Goal: Information Seeking & Learning: Find specific fact

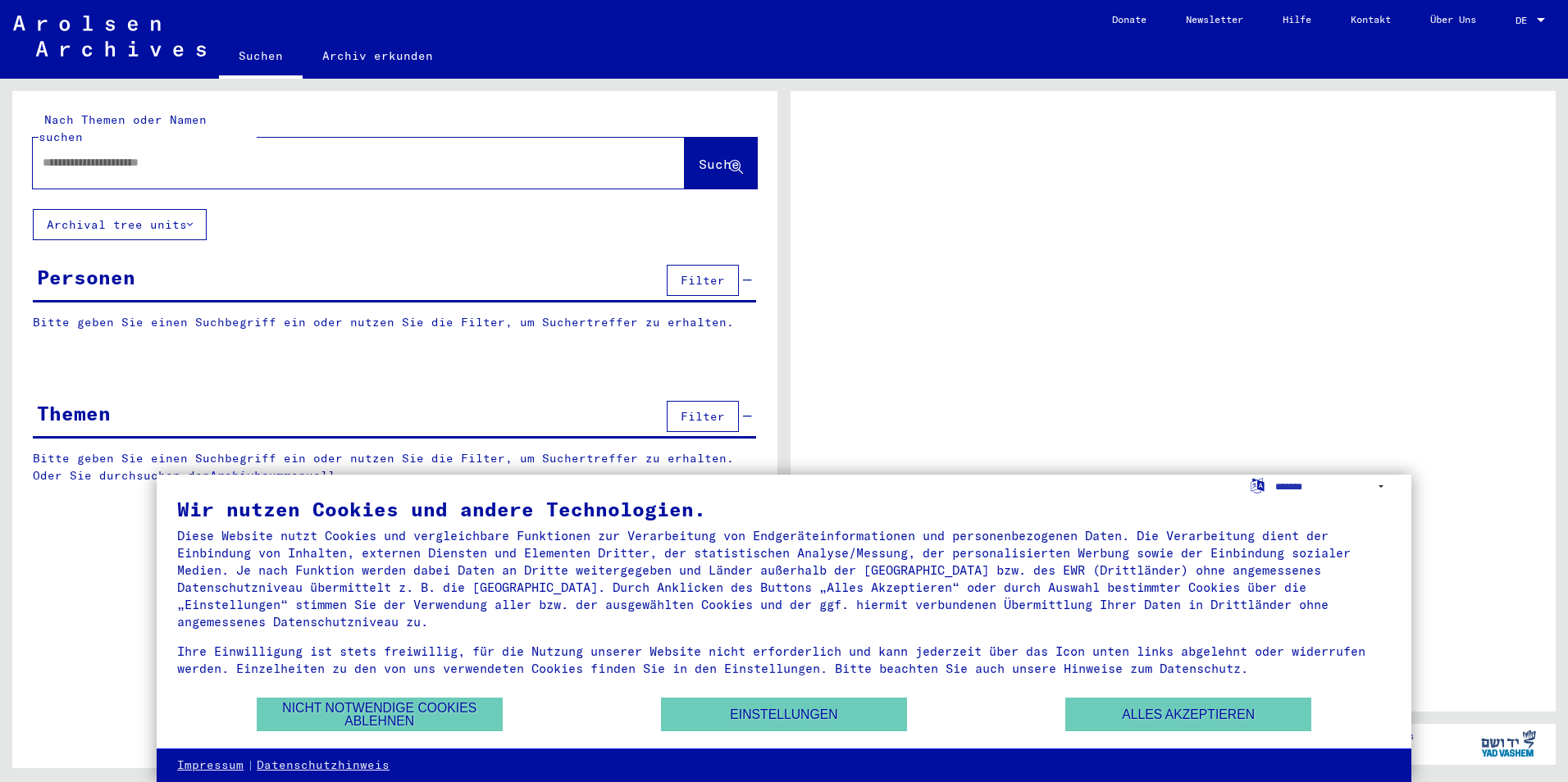
click at [172, 155] on div at bounding box center [339, 162] width 613 height 36
click at [1101, 709] on button "Alles akzeptieren" at bounding box center [1187, 714] width 246 height 34
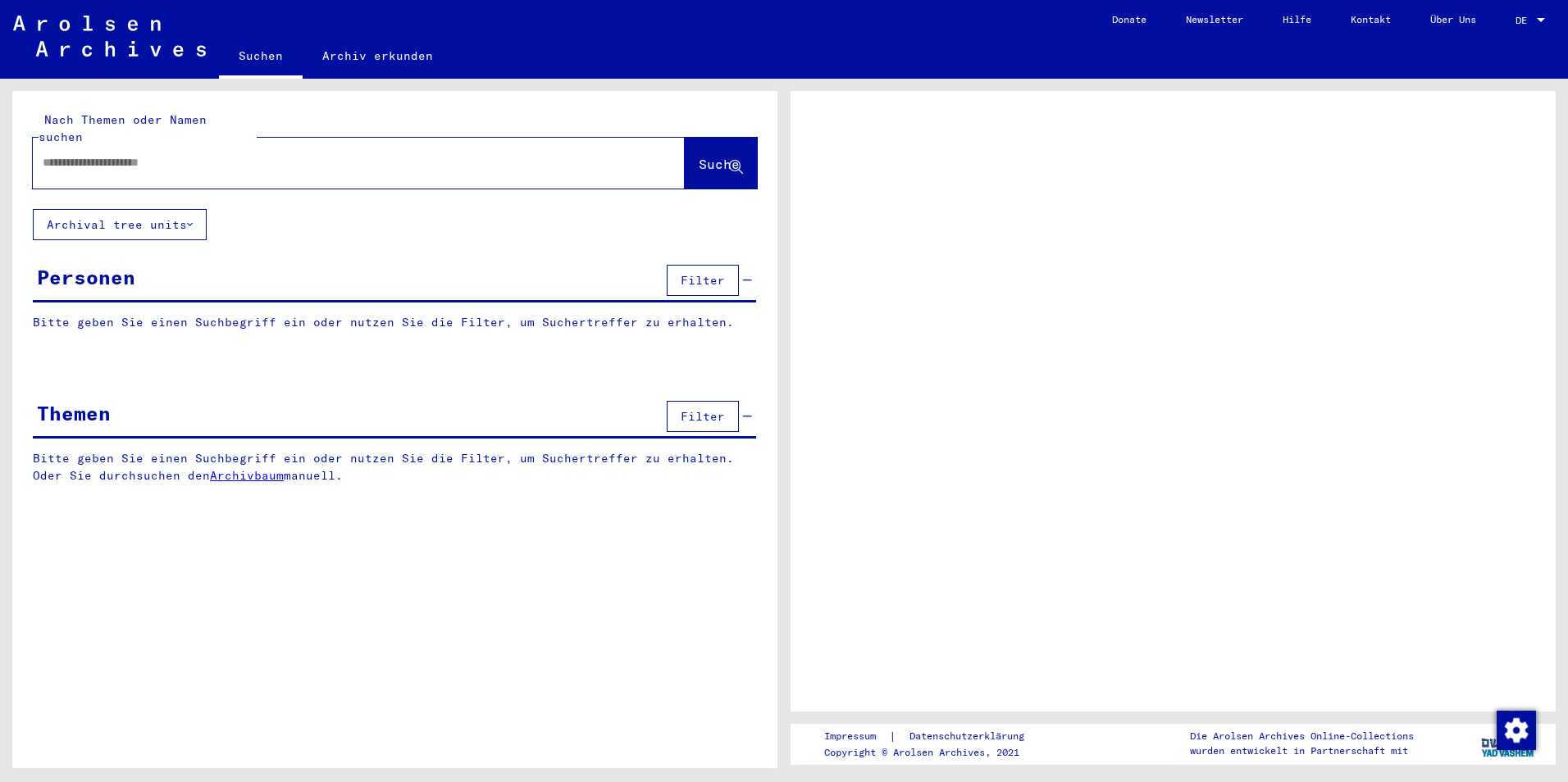
click at [199, 154] on input "text" at bounding box center [343, 162] width 602 height 17
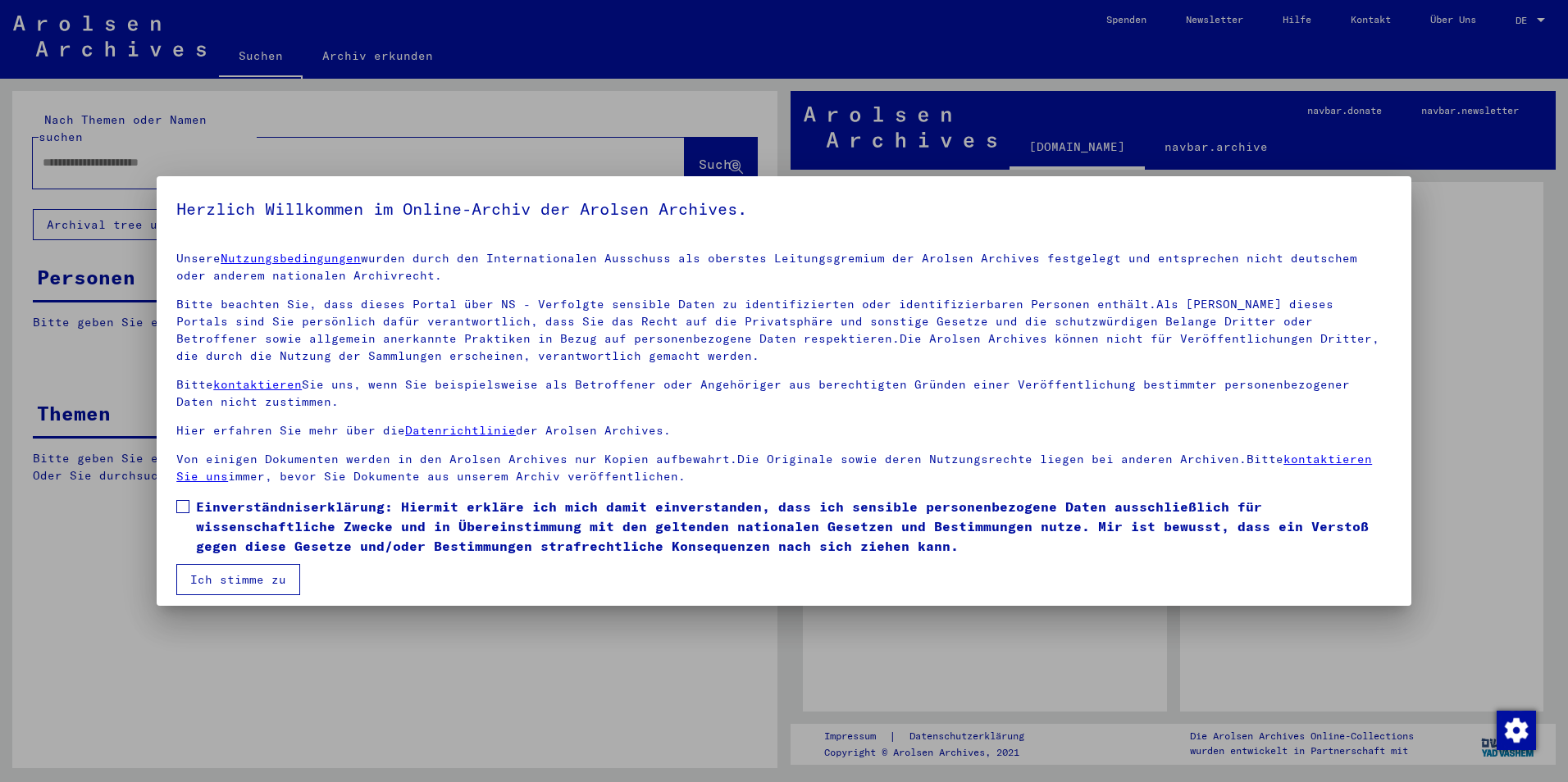
click at [183, 505] on span at bounding box center [183, 506] width 13 height 13
click at [219, 581] on button "Ich stimme zu" at bounding box center [238, 580] width 123 height 31
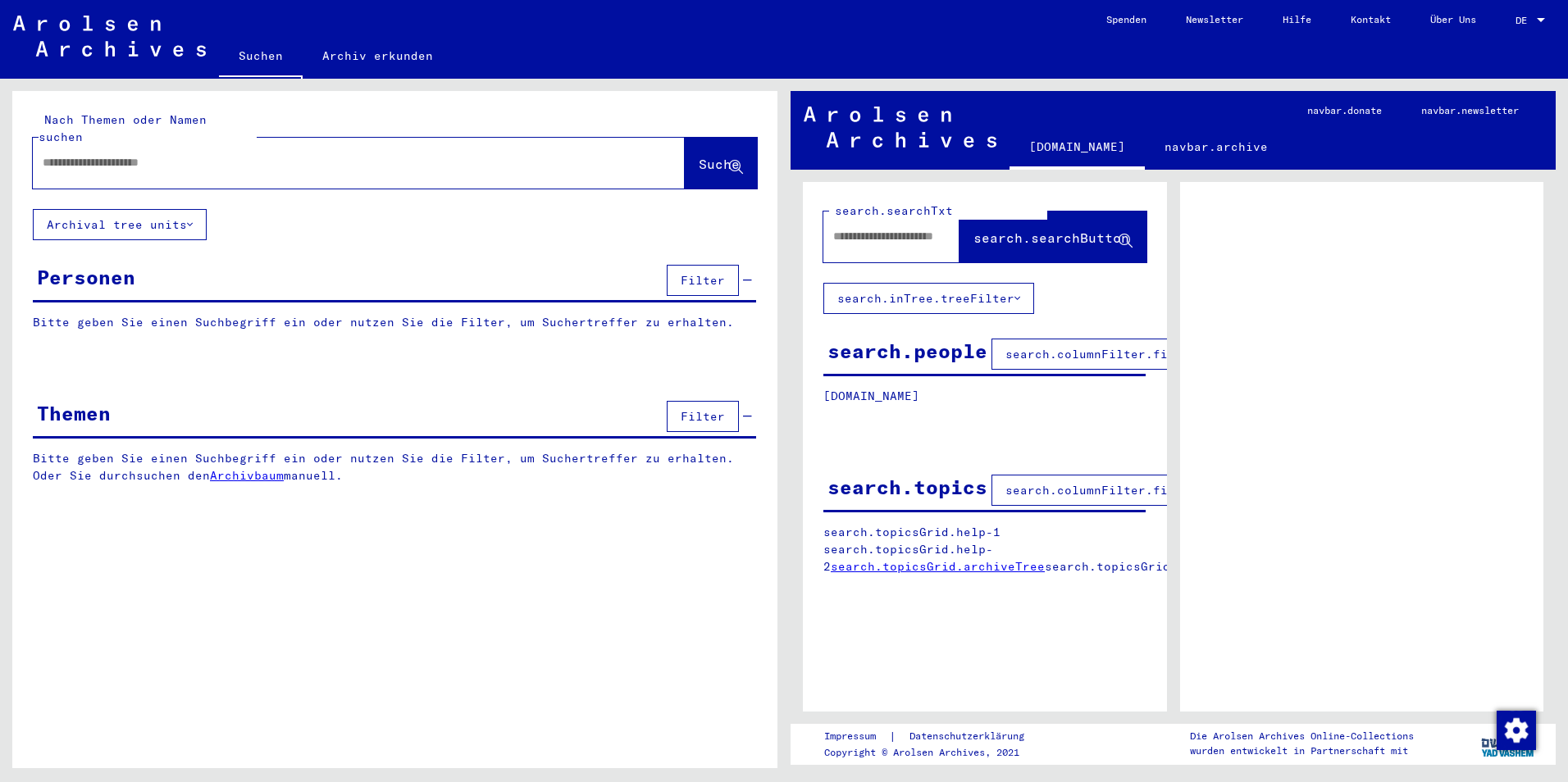
click at [185, 154] on input "text" at bounding box center [343, 162] width 602 height 17
click at [701, 156] on span "Suche" at bounding box center [719, 163] width 41 height 17
drag, startPoint x: 143, startPoint y: 141, endPoint x: 109, endPoint y: 146, distance: 34.4
click at [109, 154] on input "**********" at bounding box center [343, 162] width 602 height 17
type input "**********"
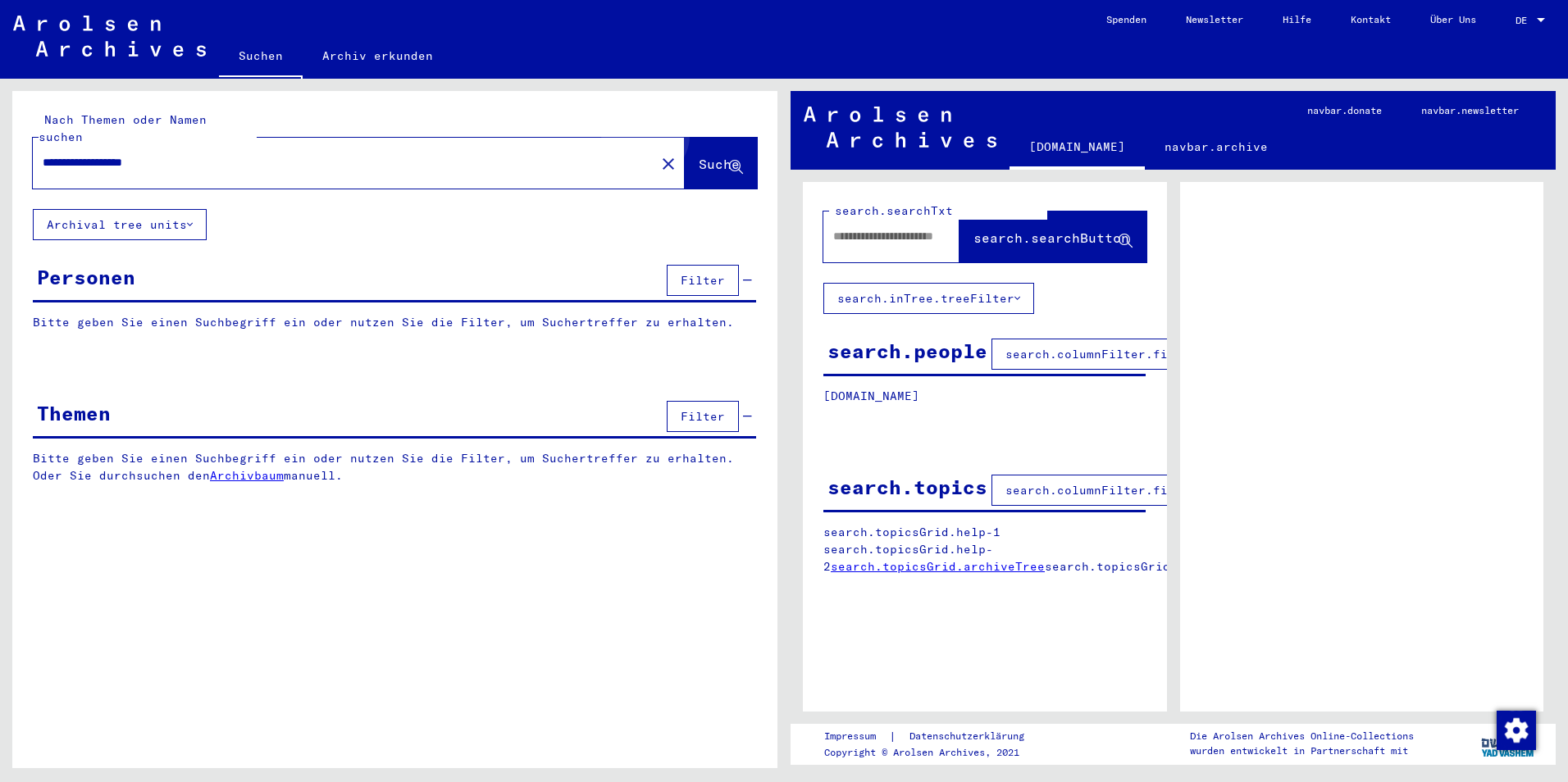
click at [703, 137] on button "Suche" at bounding box center [721, 162] width 72 height 50
click at [699, 156] on span "Suche" at bounding box center [719, 163] width 41 height 17
click at [711, 265] on button "Filter" at bounding box center [702, 281] width 72 height 31
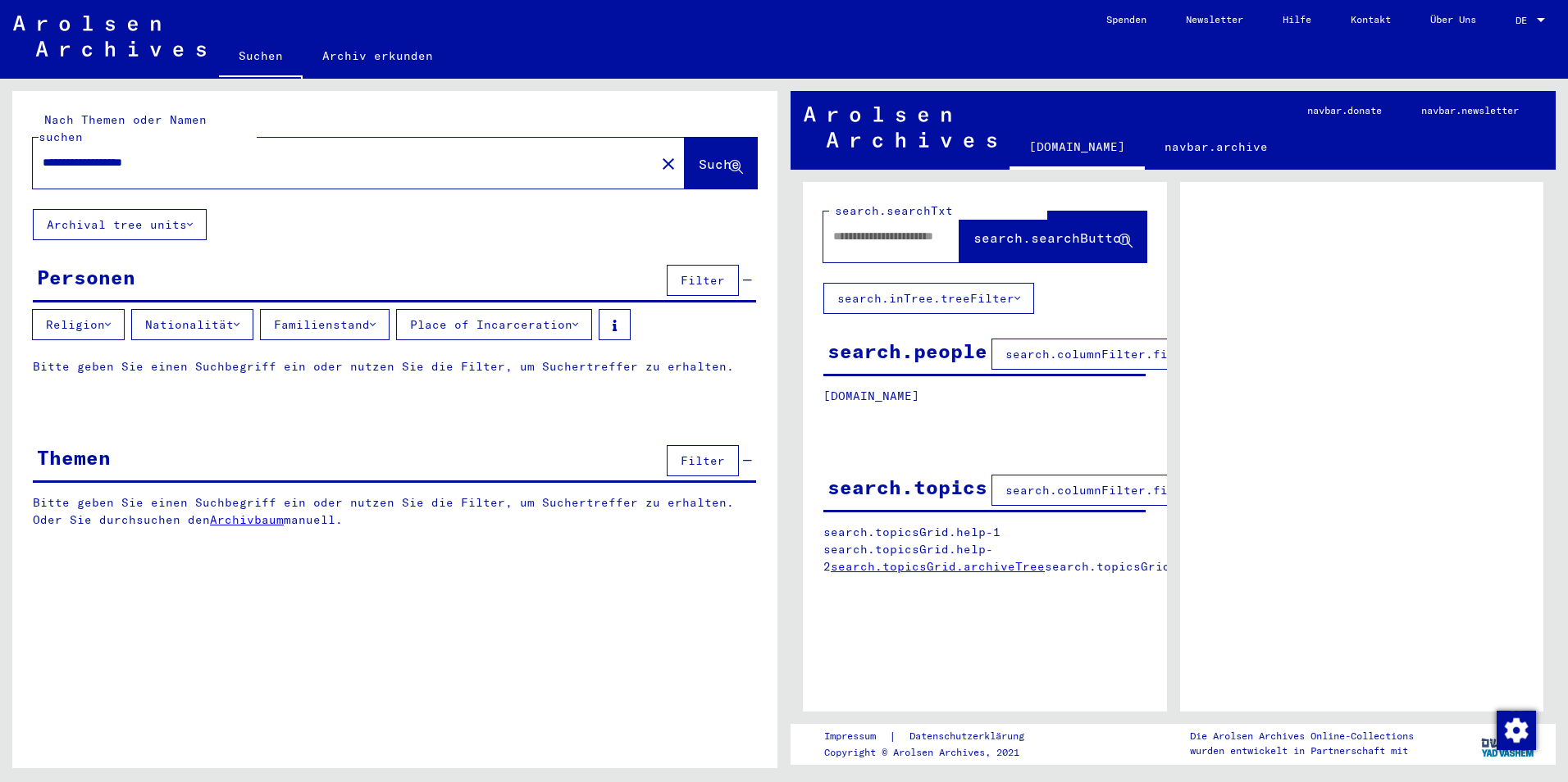
click at [708, 273] on button "Filter" at bounding box center [702, 281] width 72 height 31
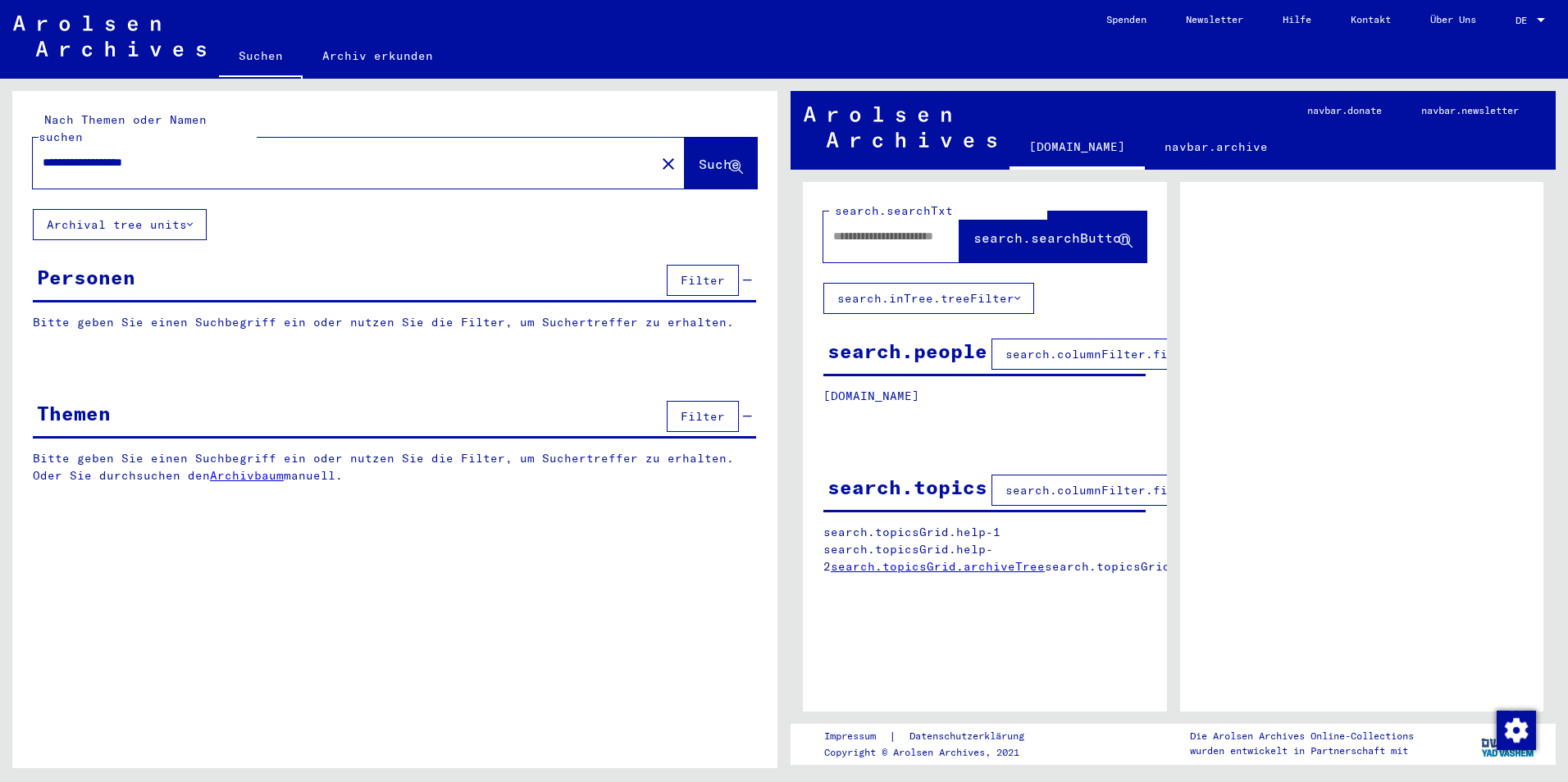
click at [106, 209] on button "Archival tree units" at bounding box center [120, 225] width 174 height 31
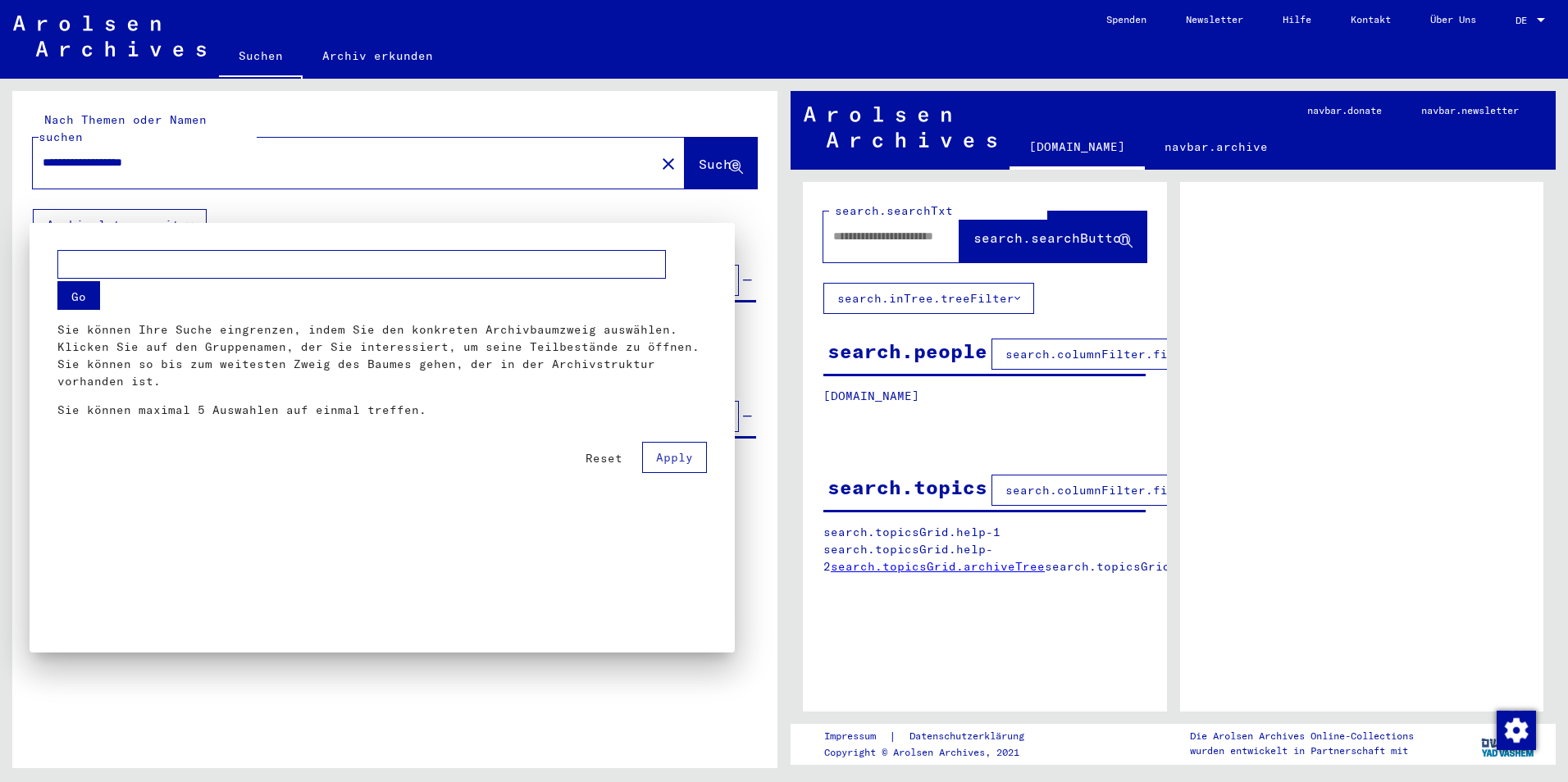
click at [609, 455] on span "Reset" at bounding box center [603, 458] width 37 height 15
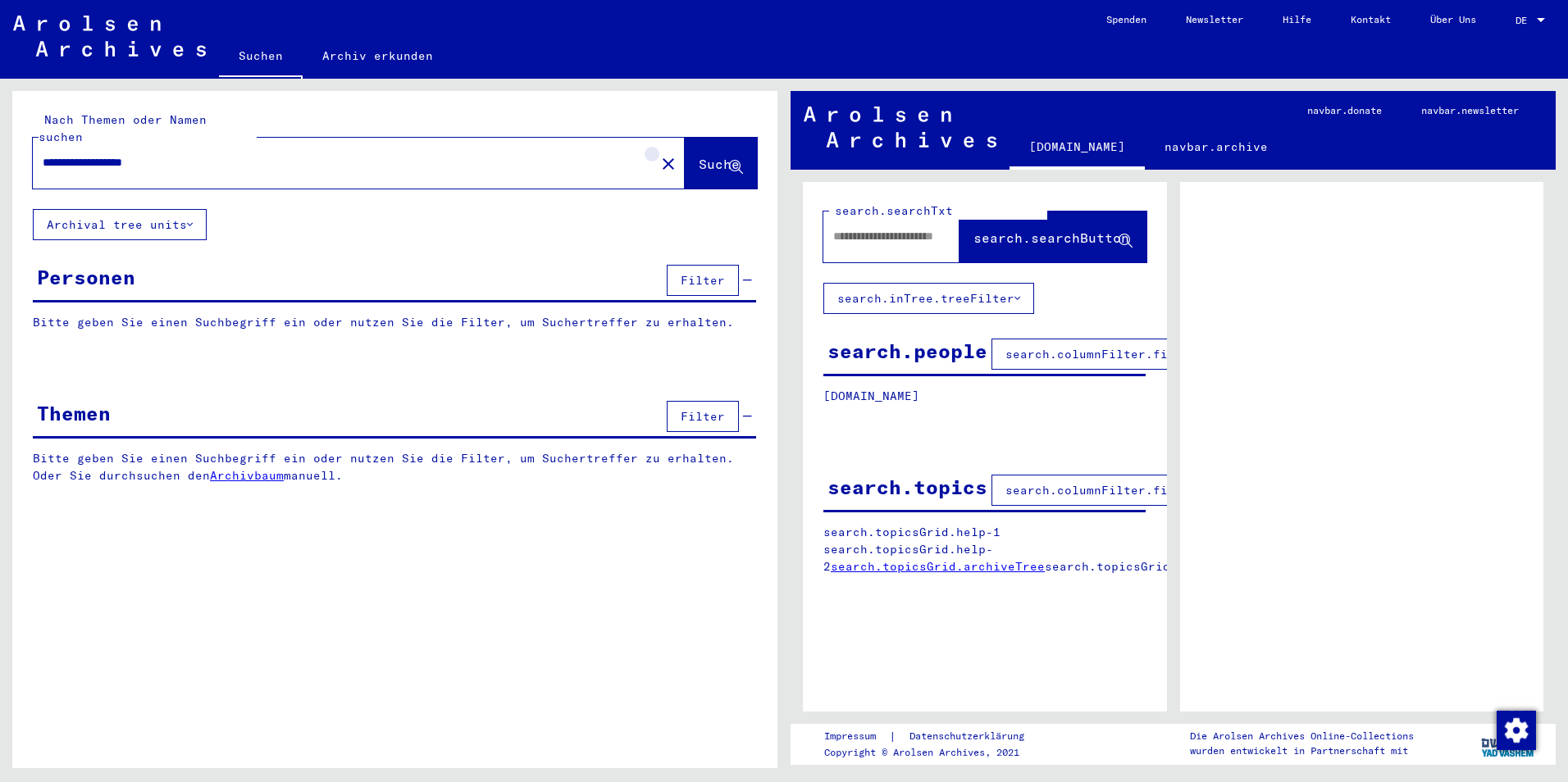
click at [658, 154] on mat-icon "close" at bounding box center [668, 163] width 20 height 20
click at [111, 154] on input "text" at bounding box center [343, 162] width 602 height 17
click at [56, 398] on div "Themen" at bounding box center [73, 413] width 74 height 30
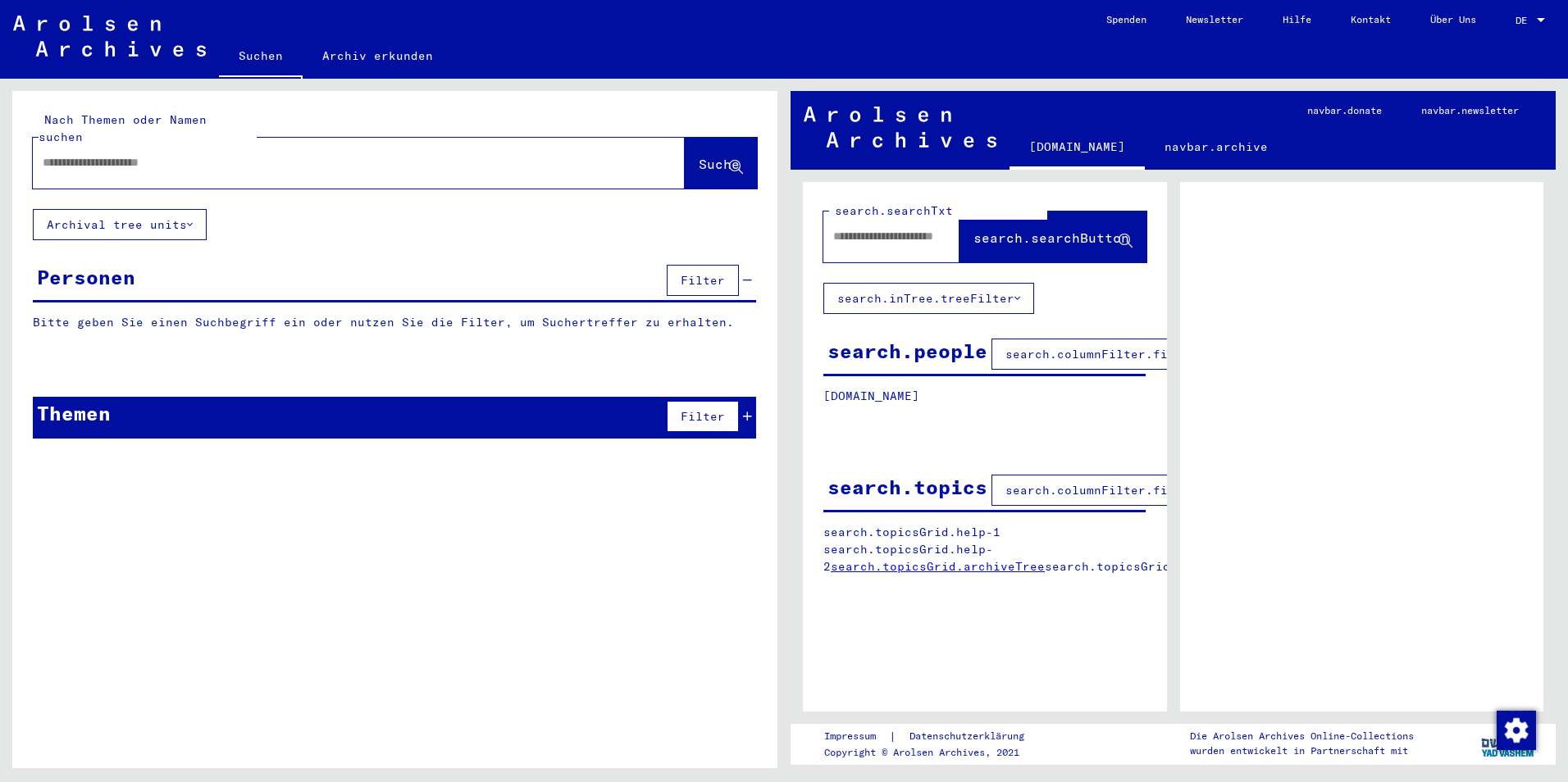
click at [702, 409] on span "Filter" at bounding box center [702, 416] width 44 height 15
